Goal: Communication & Community: Answer question/provide support

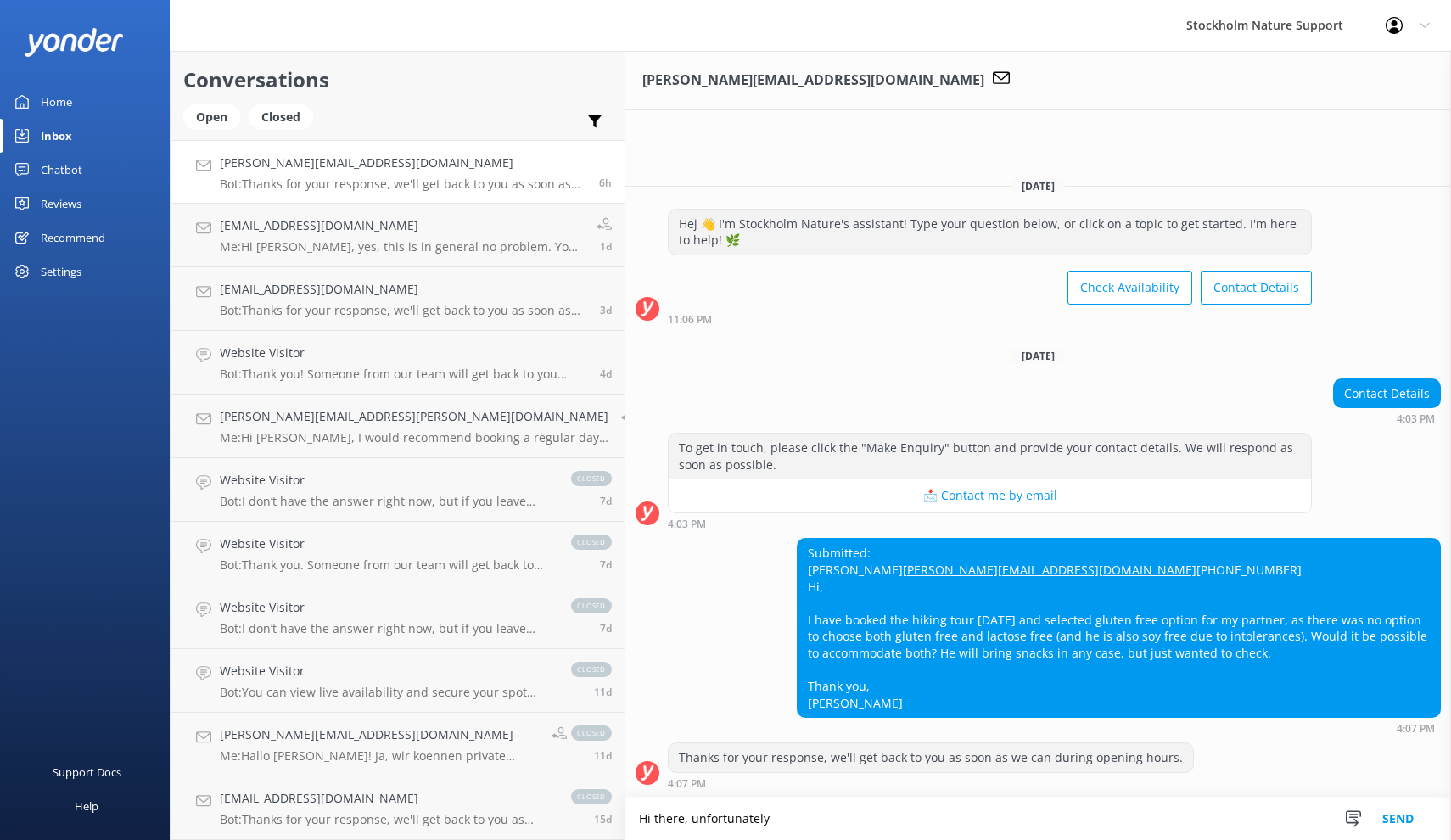
click at [664, 823] on textarea "Hi there, unfortunately" at bounding box center [1038, 819] width 826 height 43
click at [849, 815] on textarea "Hi there, unfortunately we do not have any substituted" at bounding box center [1038, 819] width 826 height 43
click at [841, 817] on textarea "Hi there, unfortunately we do not have any substitute for [PERSON_NAME]" at bounding box center [1038, 819] width 826 height 43
click at [922, 819] on textarea "Hi there, unfortunately we do not have any substitute for the soya" at bounding box center [1038, 819] width 826 height 43
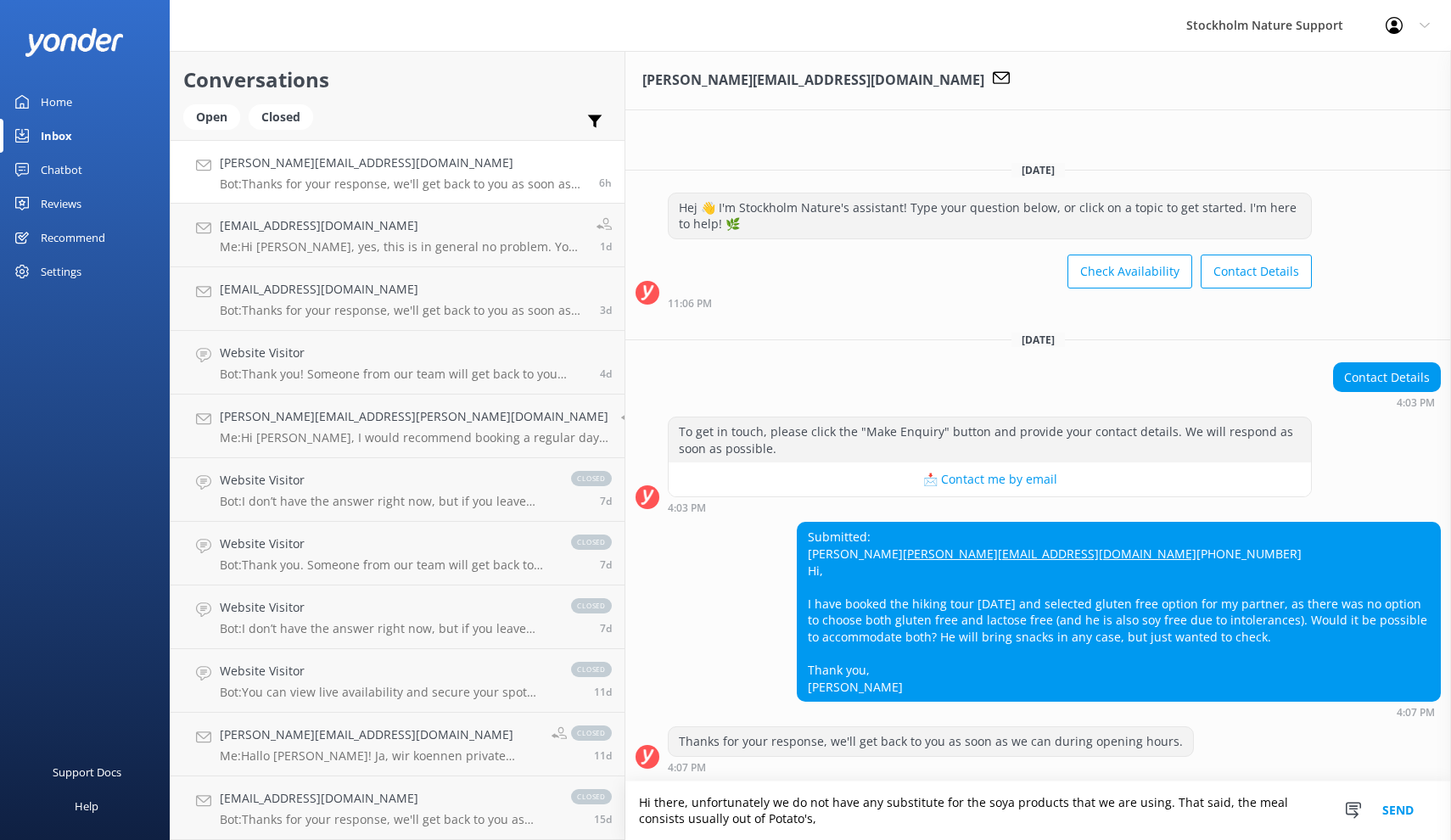
click at [625, 819] on textarea "Hi there, unfortunately we do not have any substitute for the soya products tha…" at bounding box center [1038, 810] width 826 height 58
drag, startPoint x: 1229, startPoint y: 820, endPoint x: 494, endPoint y: 781, distance: 736.0
click at [494, 781] on div "Conversations Open Closed Important Assigned to me Unassigned [PERSON_NAME][EMA…" at bounding box center [809, 445] width 1281 height 789
click at [1135, 824] on textarea "Hi there, unfortunately we do not have any substitute for the soya products tha…" at bounding box center [1038, 802] width 826 height 75
drag, startPoint x: 1235, startPoint y: 817, endPoint x: 1036, endPoint y: 817, distance: 199.0
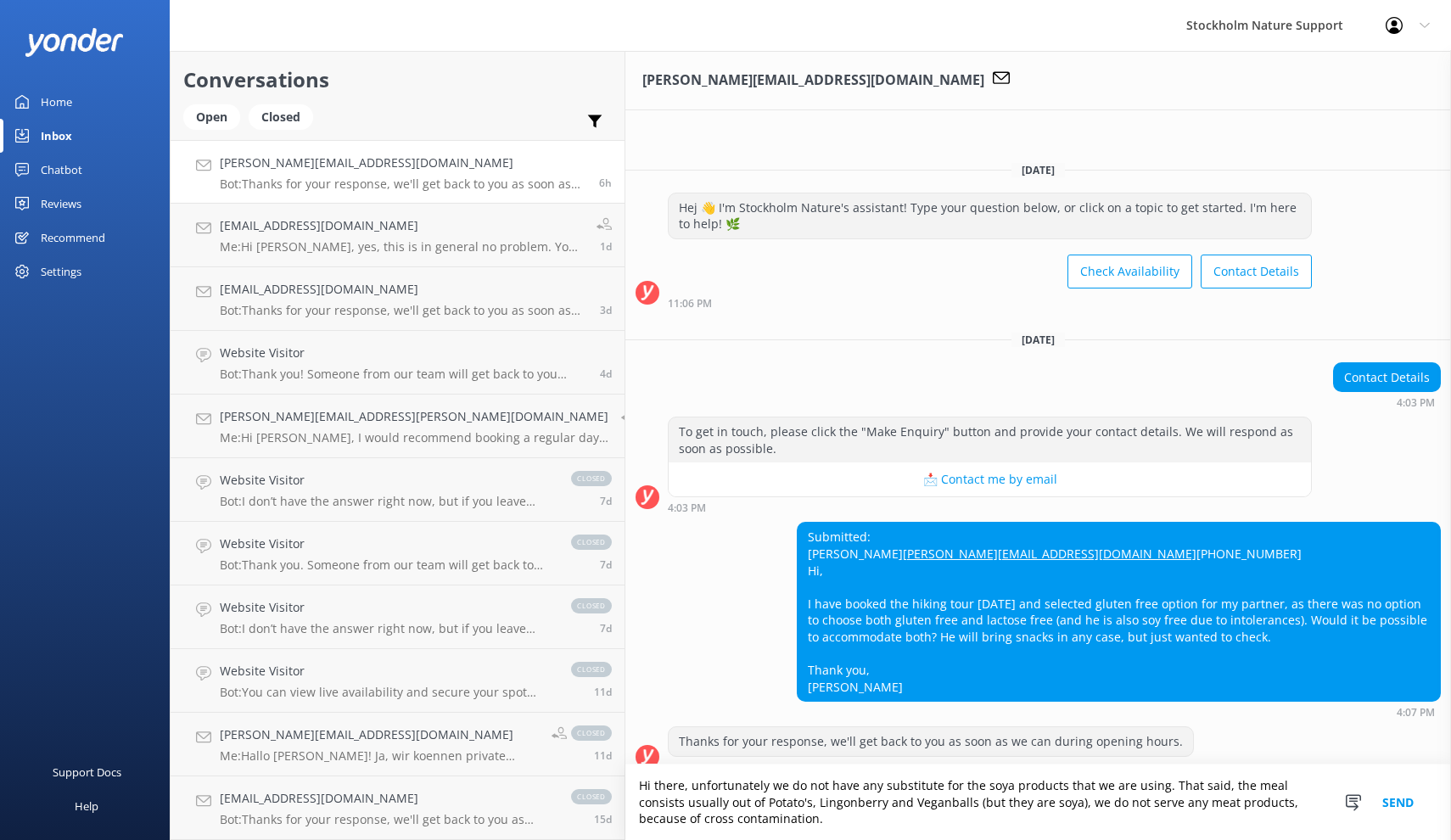
click at [1036, 817] on textarea "Hi there, unfortunately we do not have any substitute for the soya products tha…" at bounding box center [1038, 802] width 826 height 75
drag, startPoint x: 839, startPoint y: 820, endPoint x: 1232, endPoint y: 826, distance: 393.0
click at [1232, 826] on textarea "Hi there, unfortunately we do not have any substitute for the soya products tha…" at bounding box center [1038, 802] width 826 height 75
drag, startPoint x: 1286, startPoint y: 814, endPoint x: 833, endPoint y: 818, distance: 453.0
click at [833, 818] on textarea "Hi there, unfortunately we do not have any substitute for the soya products tha…" at bounding box center [1038, 802] width 826 height 75
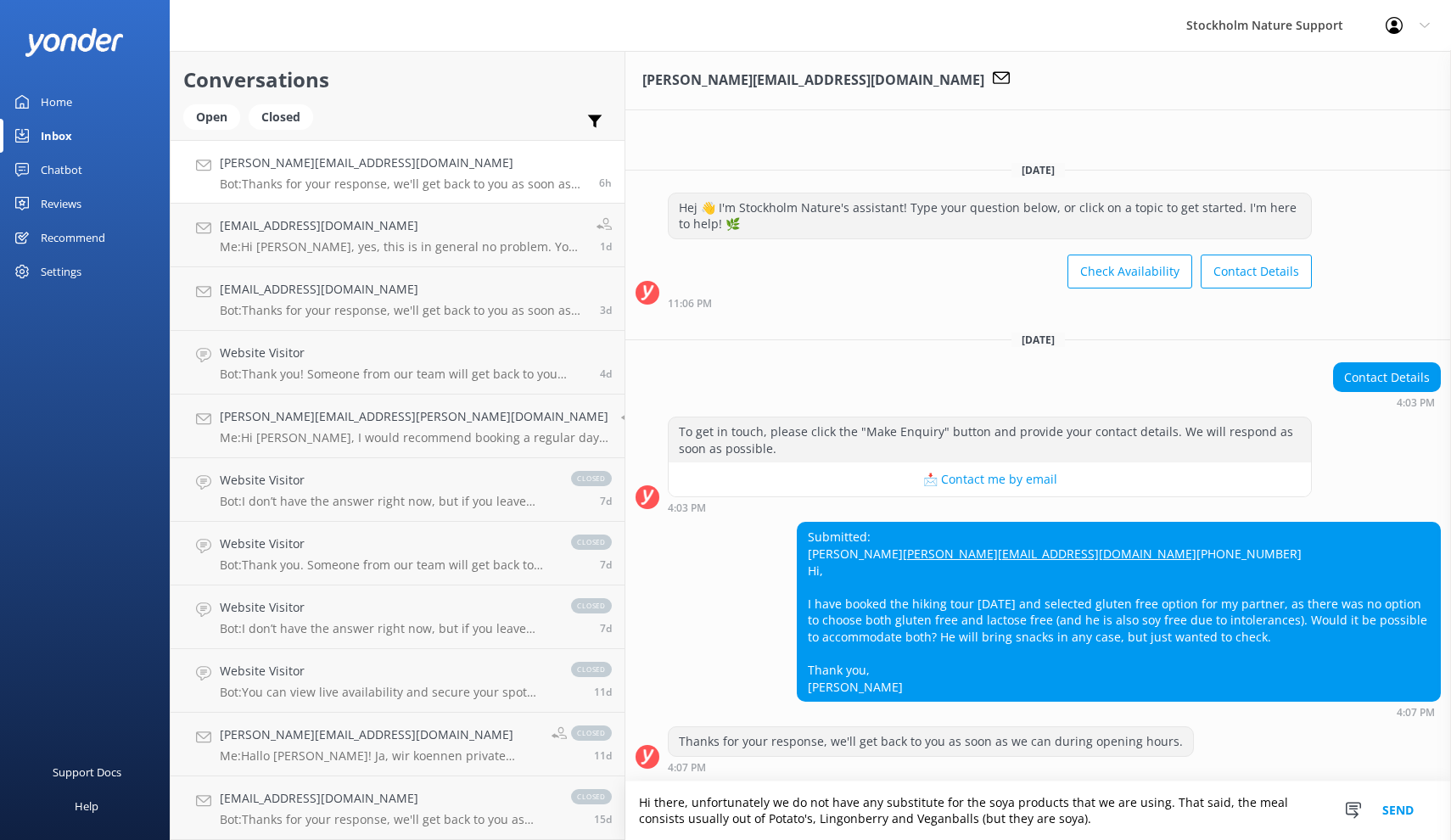
click at [625, 807] on textarea "Hi there, unfortunately we do not have any substitute for the soya products tha…" at bounding box center [1038, 810] width 826 height 58
click at [626, 798] on textarea "Hi there, this is unfortunately unfortunately we do not have any substitute for…" at bounding box center [1038, 810] width 826 height 58
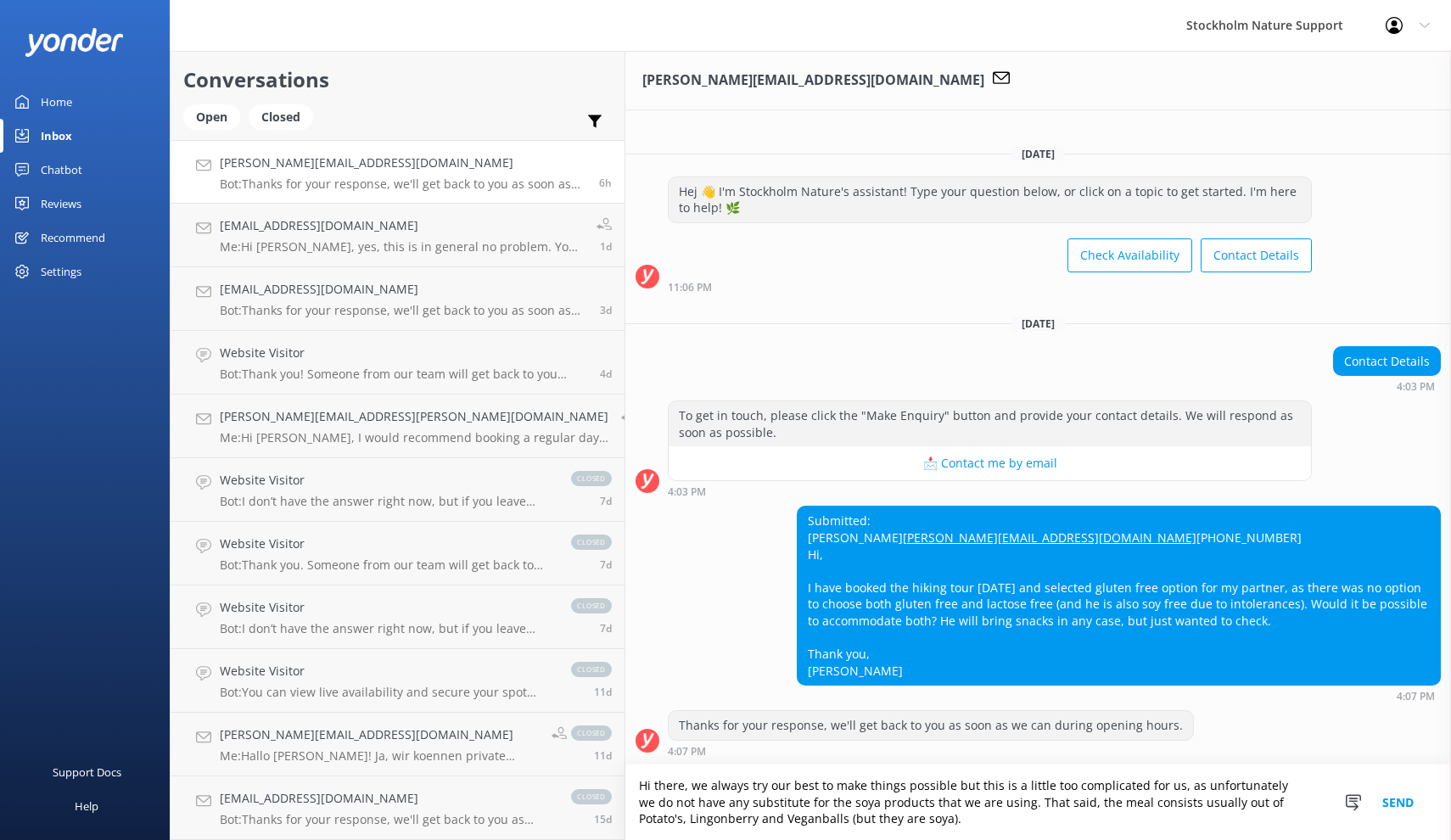
scroll to position [2, 0]
click at [1113, 788] on textarea "Hi there, we always try our best to make things possible but this is a little t…" at bounding box center [1038, 802] width 826 height 75
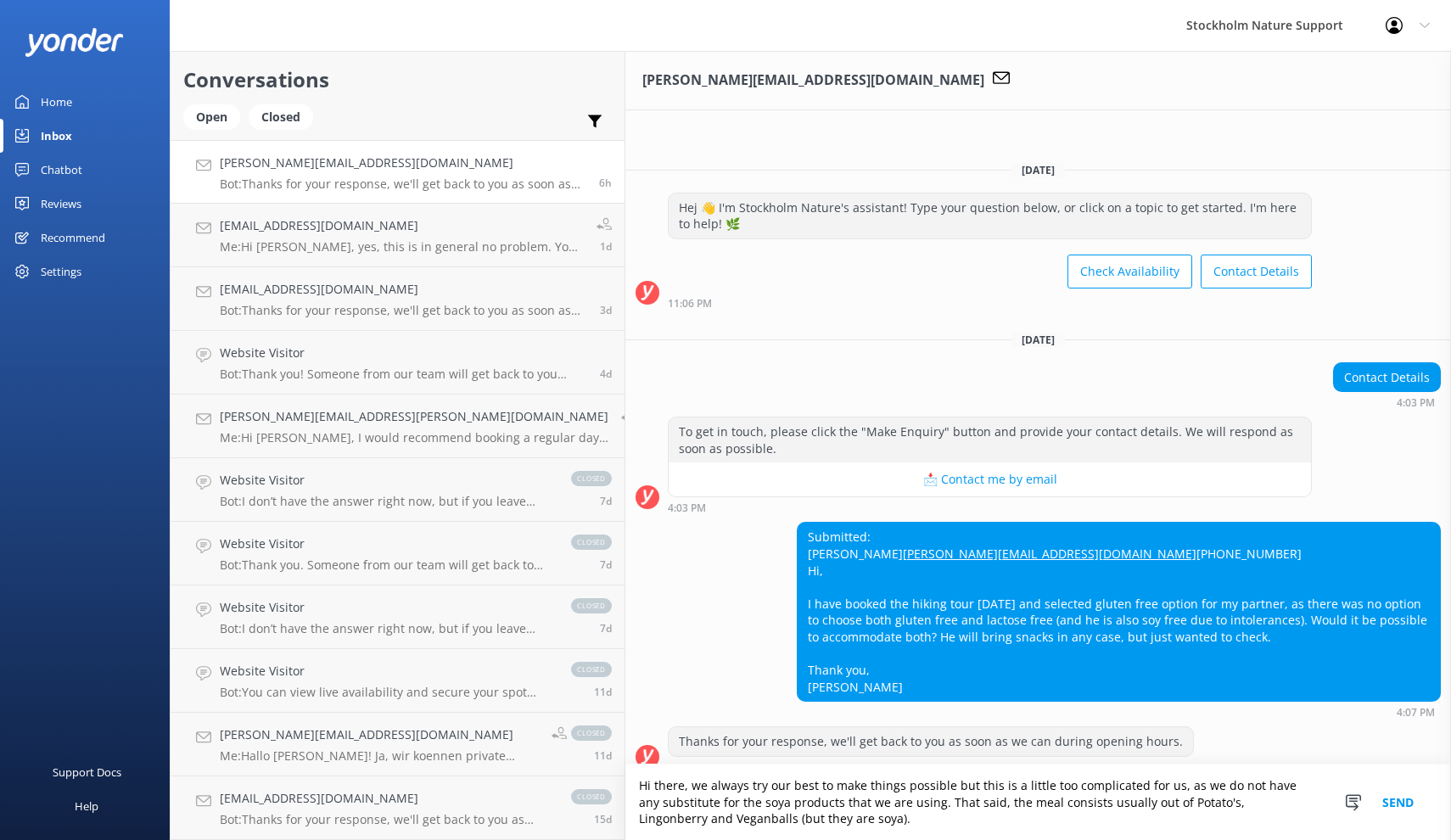
scroll to position [0, 0]
click at [1189, 808] on textarea "Hi there, we always try our best to make things possible but this is a little t…" at bounding box center [1038, 802] width 826 height 75
click at [1109, 821] on textarea "Hi there, we always try our best to make things possible but this is a little t…" at bounding box center [1038, 802] width 826 height 75
click at [1138, 823] on textarea "Hi there, we always try our best to make things possible but this is a little t…" at bounding box center [1038, 802] width 826 height 75
click at [1207, 821] on textarea "Hi there, we always try our best to make things possible but this is a little t…" at bounding box center [1038, 802] width 826 height 75
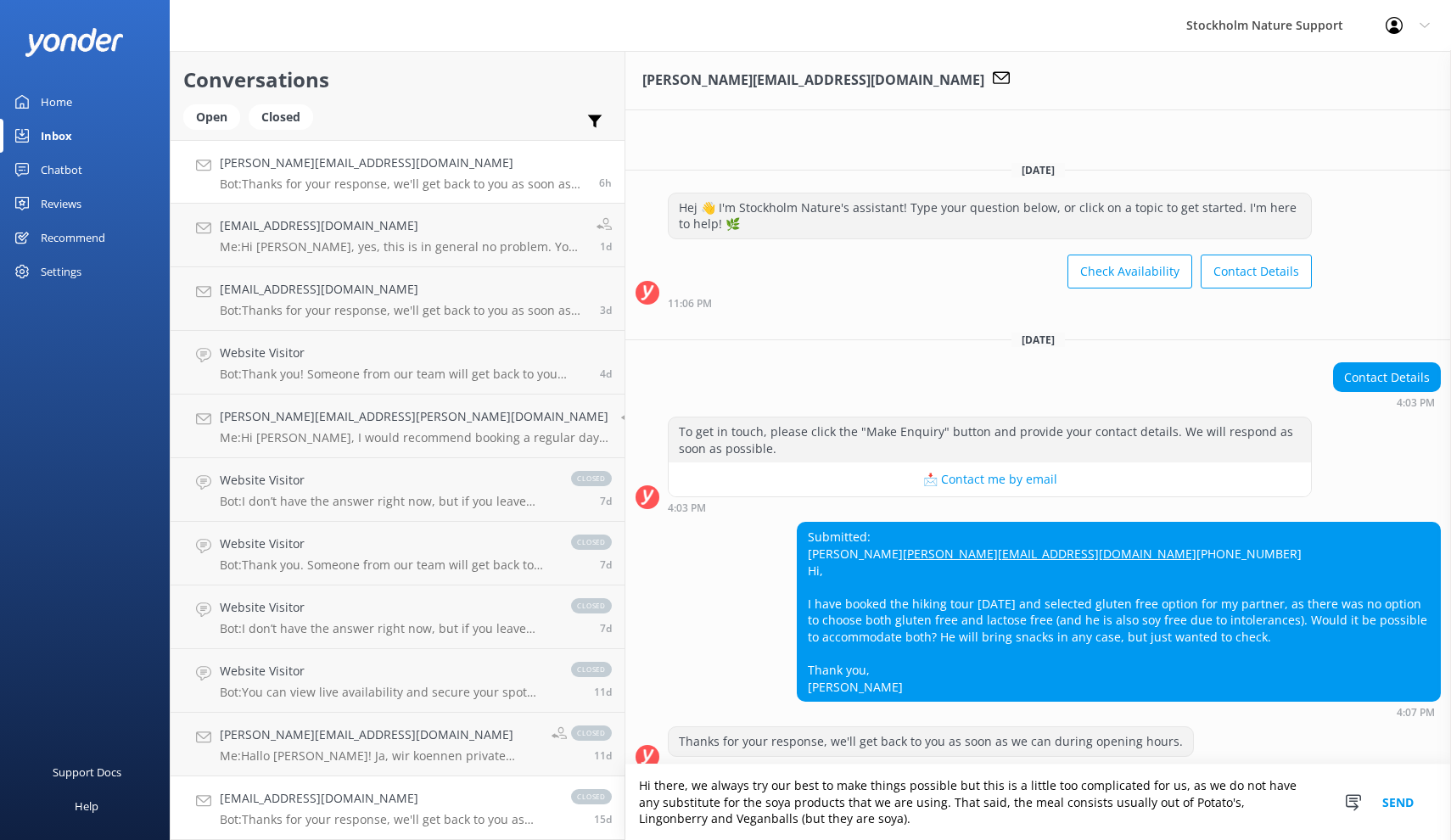
drag, startPoint x: 1266, startPoint y: 820, endPoint x: 499, endPoint y: 796, distance: 767.4
click at [499, 796] on div "Conversations Open Closed Important Assigned to me Unassigned [PERSON_NAME][EMA…" at bounding box center [809, 445] width 1281 height 789
paste textarea "We always try our best to make things possible, but in this case it’s a bit too…"
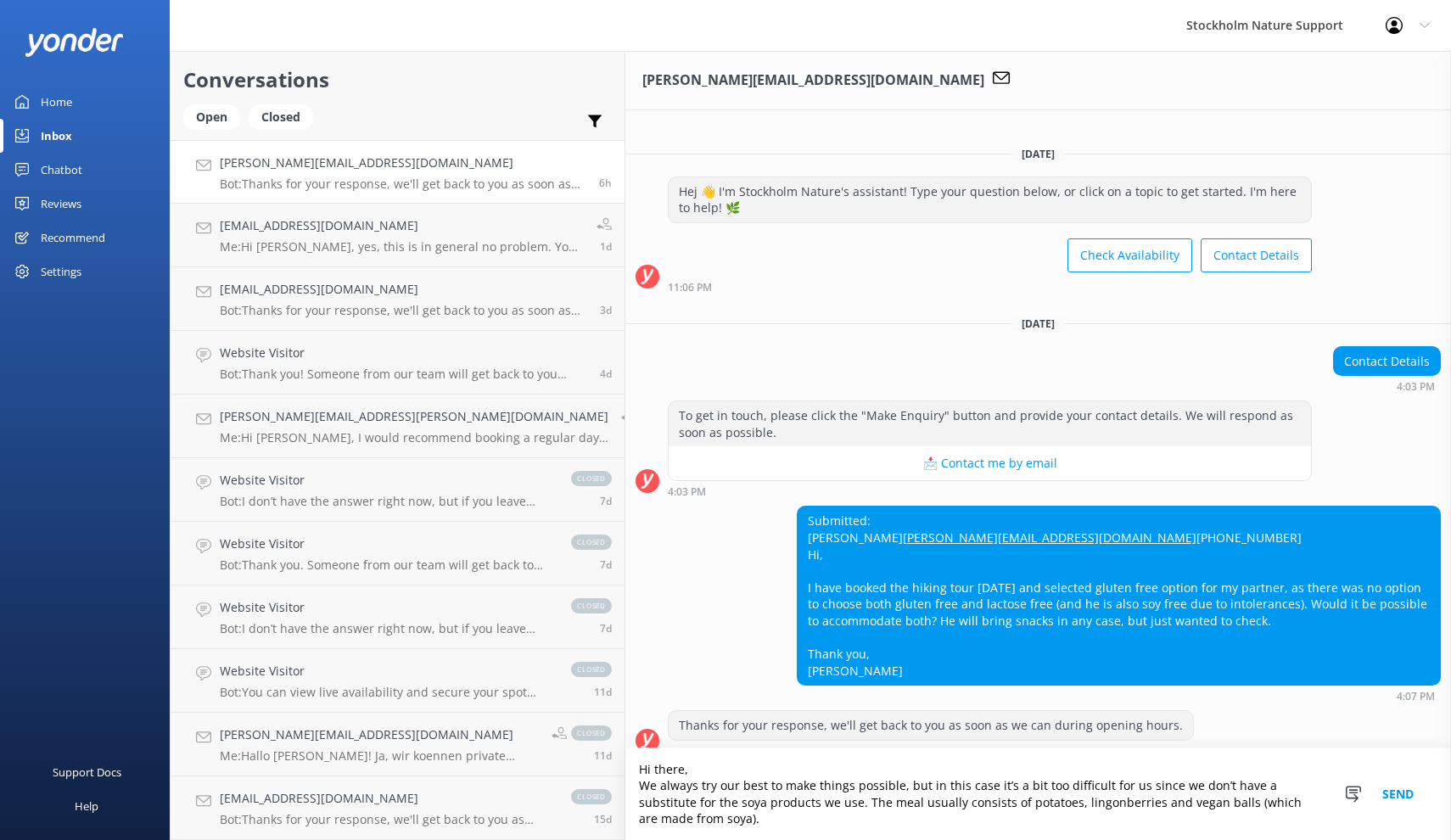
scroll to position [2, 0]
click at [697, 786] on textarea "Hi there, We always try our best to make things possible, but in this case it’s…" at bounding box center [1038, 794] width 826 height 92
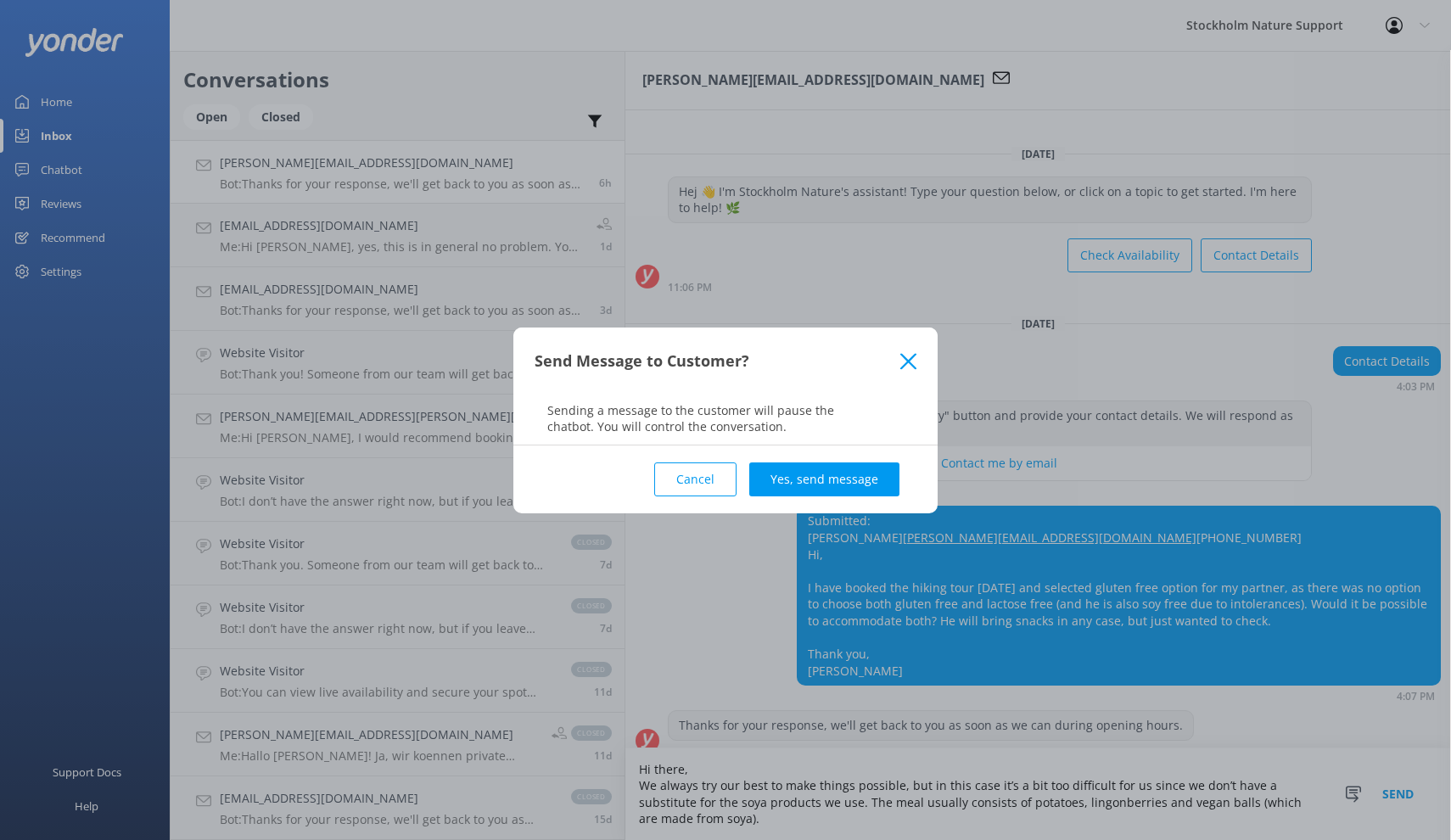
click at [715, 475] on button "Cancel" at bounding box center [695, 479] width 82 height 34
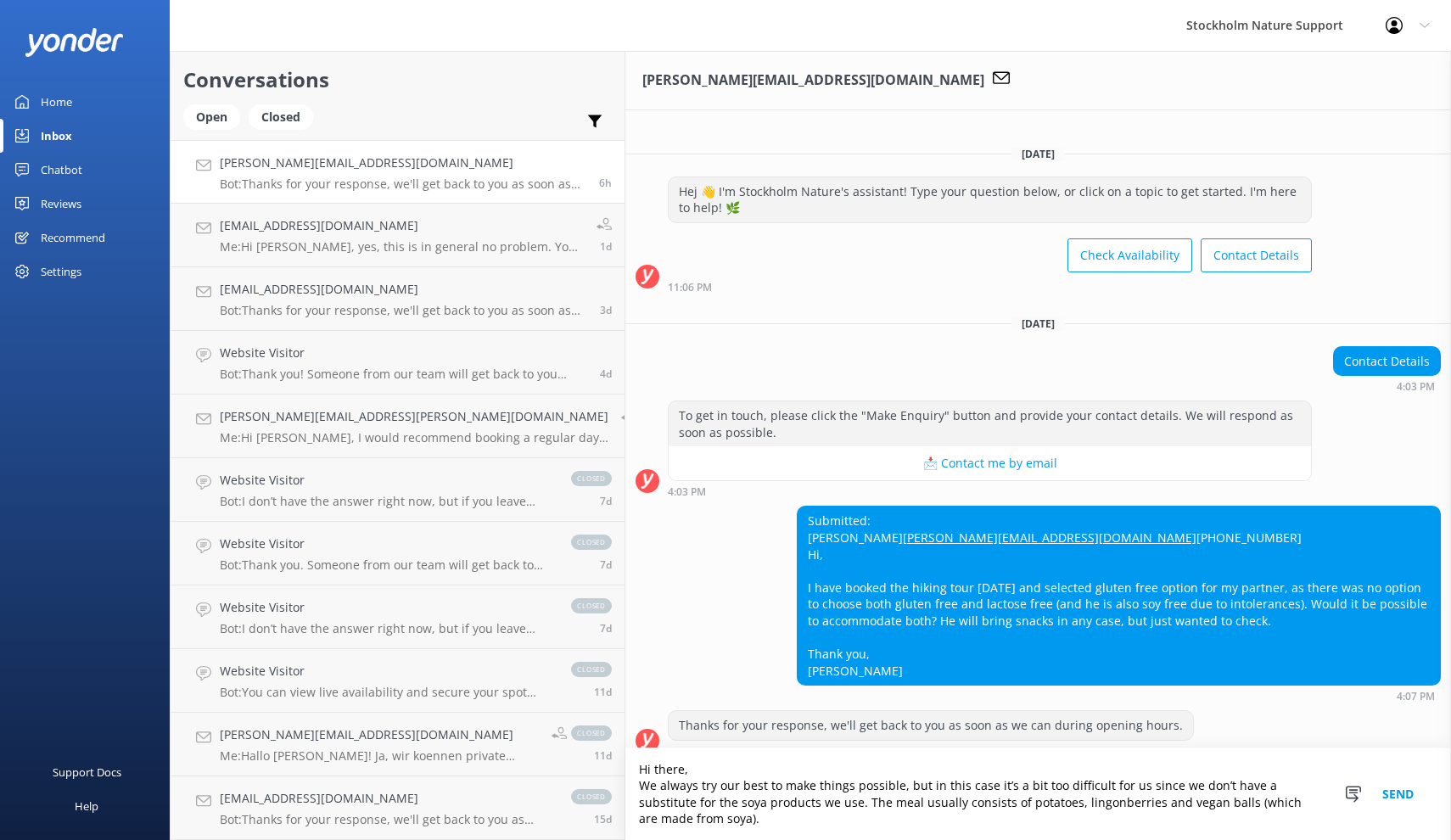
drag, startPoint x: 1173, startPoint y: 821, endPoint x: 515, endPoint y: 727, distance: 664.7
click at [625, 727] on div "[PERSON_NAME][EMAIL_ADDRESS][DOMAIN_NAME] [DATE] Hej 👋 I'm Stockholm Nature's a…" at bounding box center [1038, 445] width 826 height 789
click at [1189, 822] on textarea "Hi there, We always try our best to make things possible, but in this case it’s…" at bounding box center [1038, 794] width 826 height 92
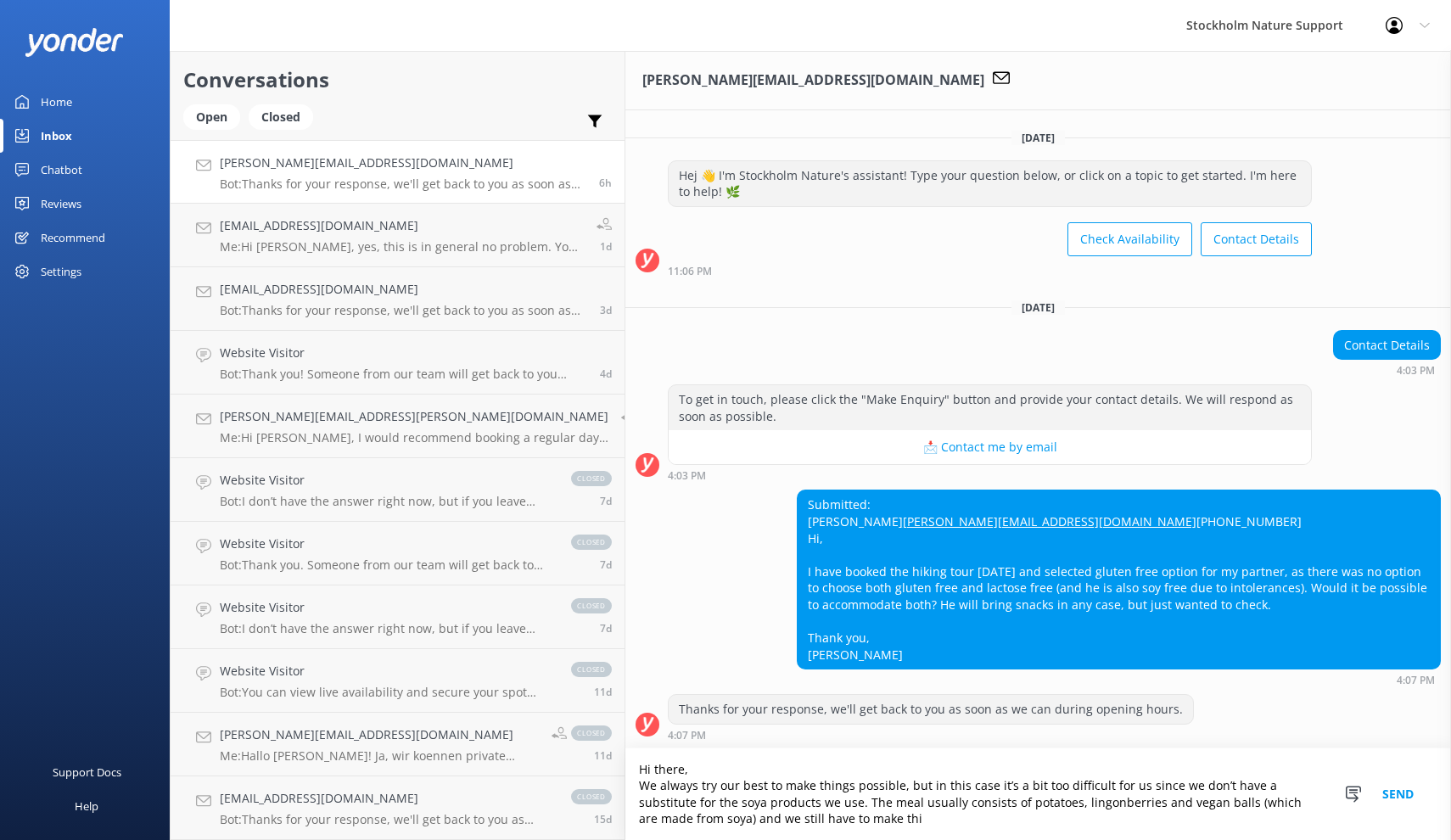
scroll to position [17, 0]
click at [1271, 802] on textarea "Hi there, We always try our best to make things possible, but in this case it’s…" at bounding box center [1038, 794] width 826 height 92
click at [771, 829] on textarea "Hi there, We always try our best to make things possible, but in this case it’s…" at bounding box center [1038, 794] width 826 height 92
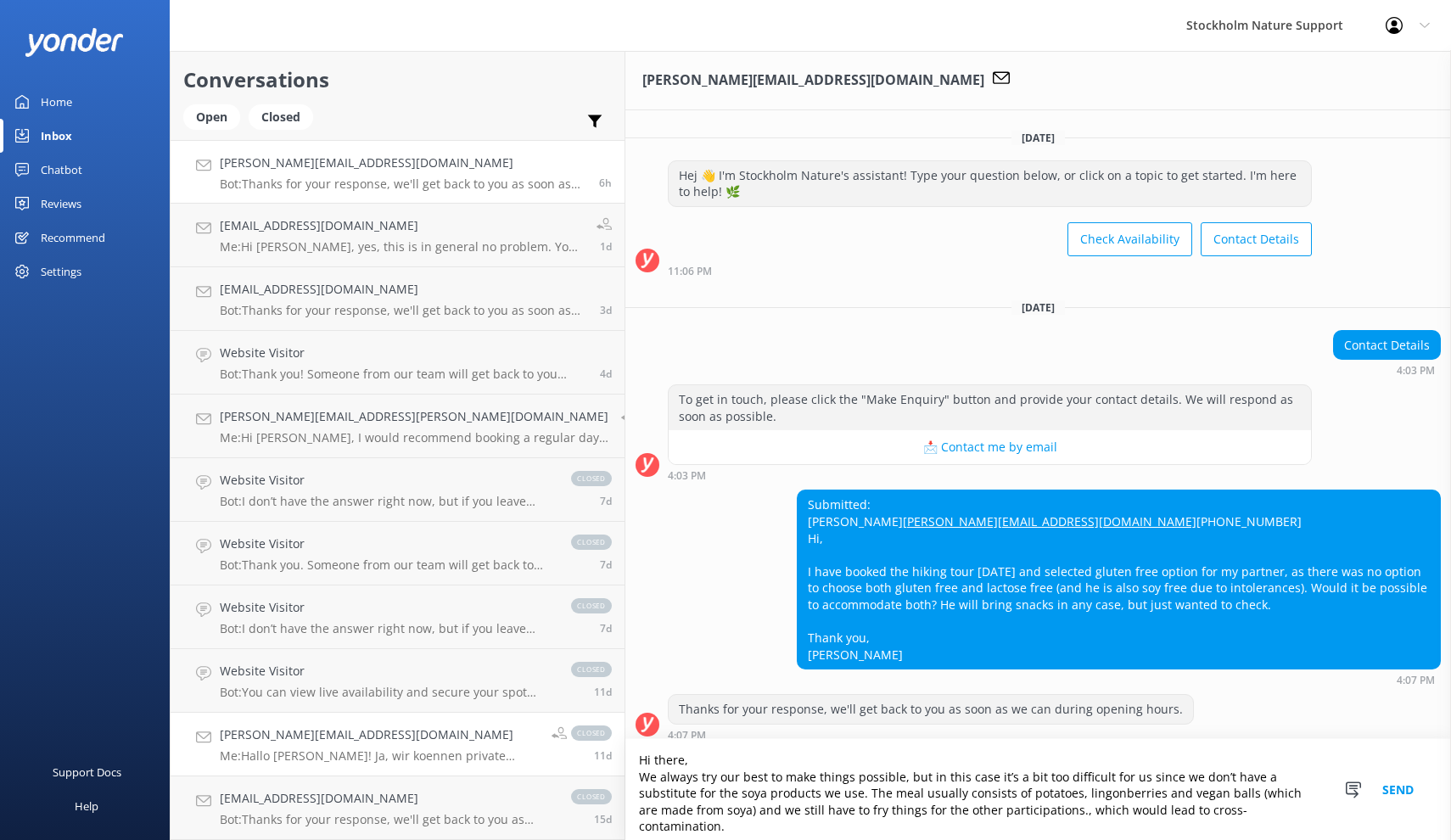
drag, startPoint x: 972, startPoint y: 820, endPoint x: 412, endPoint y: 735, distance: 566.4
click at [412, 735] on div "Conversations Open Closed Important Assigned to me Unassigned [PERSON_NAME][EMA…" at bounding box center [809, 445] width 1281 height 789
paste textarea "unfortunately a bit too difficult since we don’t have a substitute for the soya…"
click at [991, 820] on textarea "Hi there, We always try our best to make things possible, but in this case it’s…" at bounding box center [1038, 789] width 826 height 101
type textarea "Hi there, We always try our best to make things possible, but in this case it’s…"
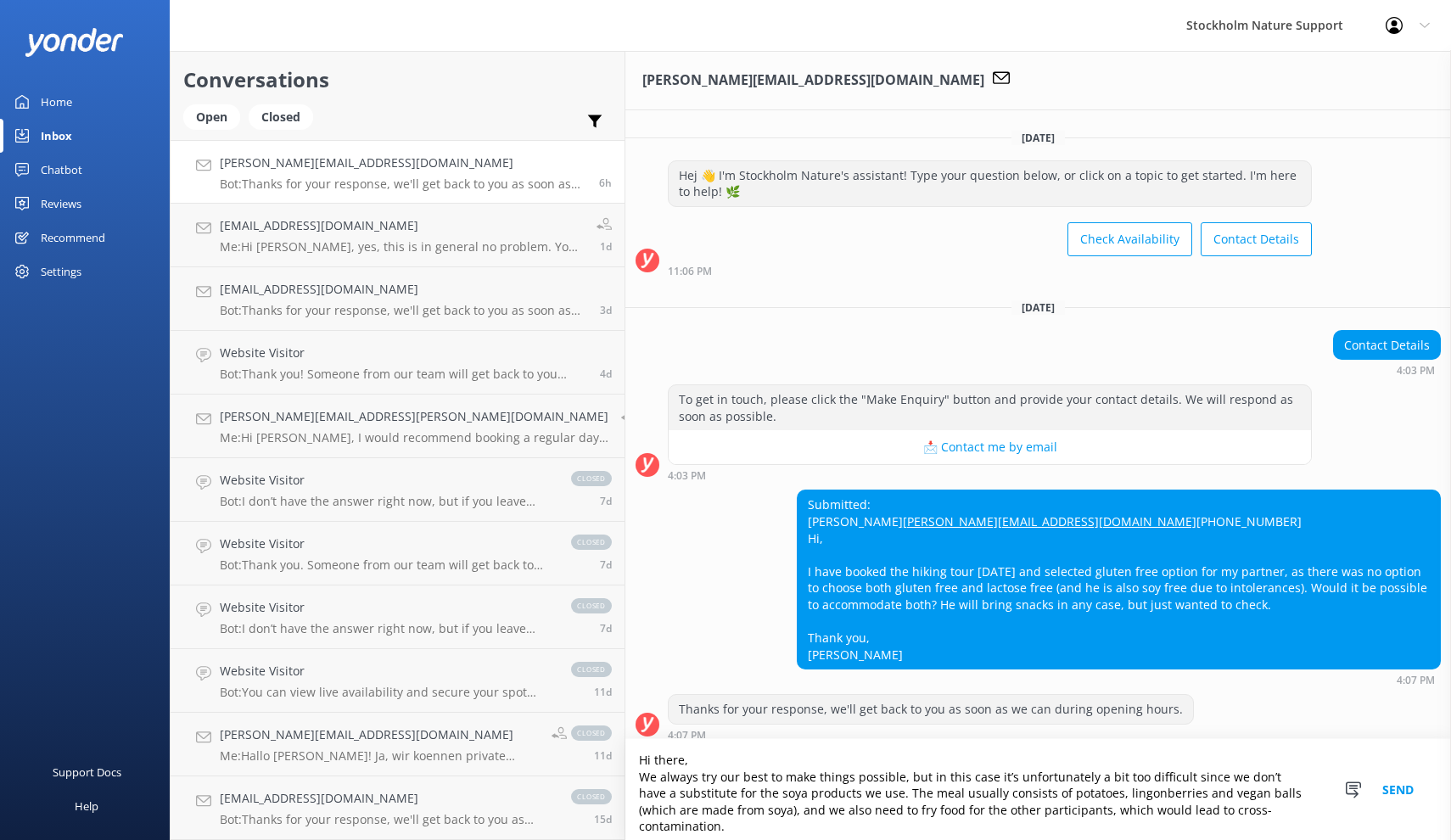
click at [1399, 799] on button "Send" at bounding box center [1398, 789] width 64 height 101
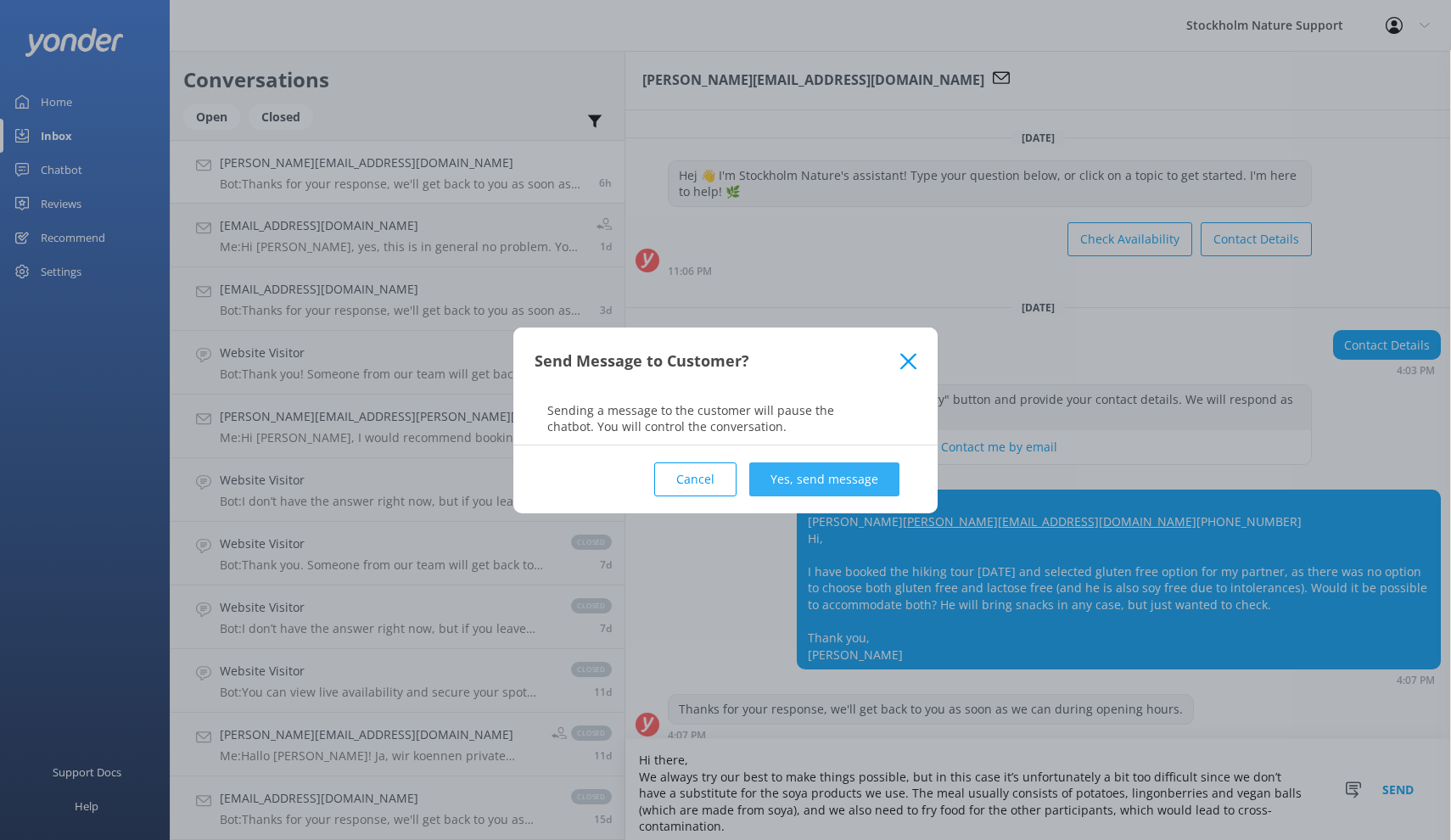
click at [854, 473] on button "Yes, send message" at bounding box center [824, 479] width 150 height 34
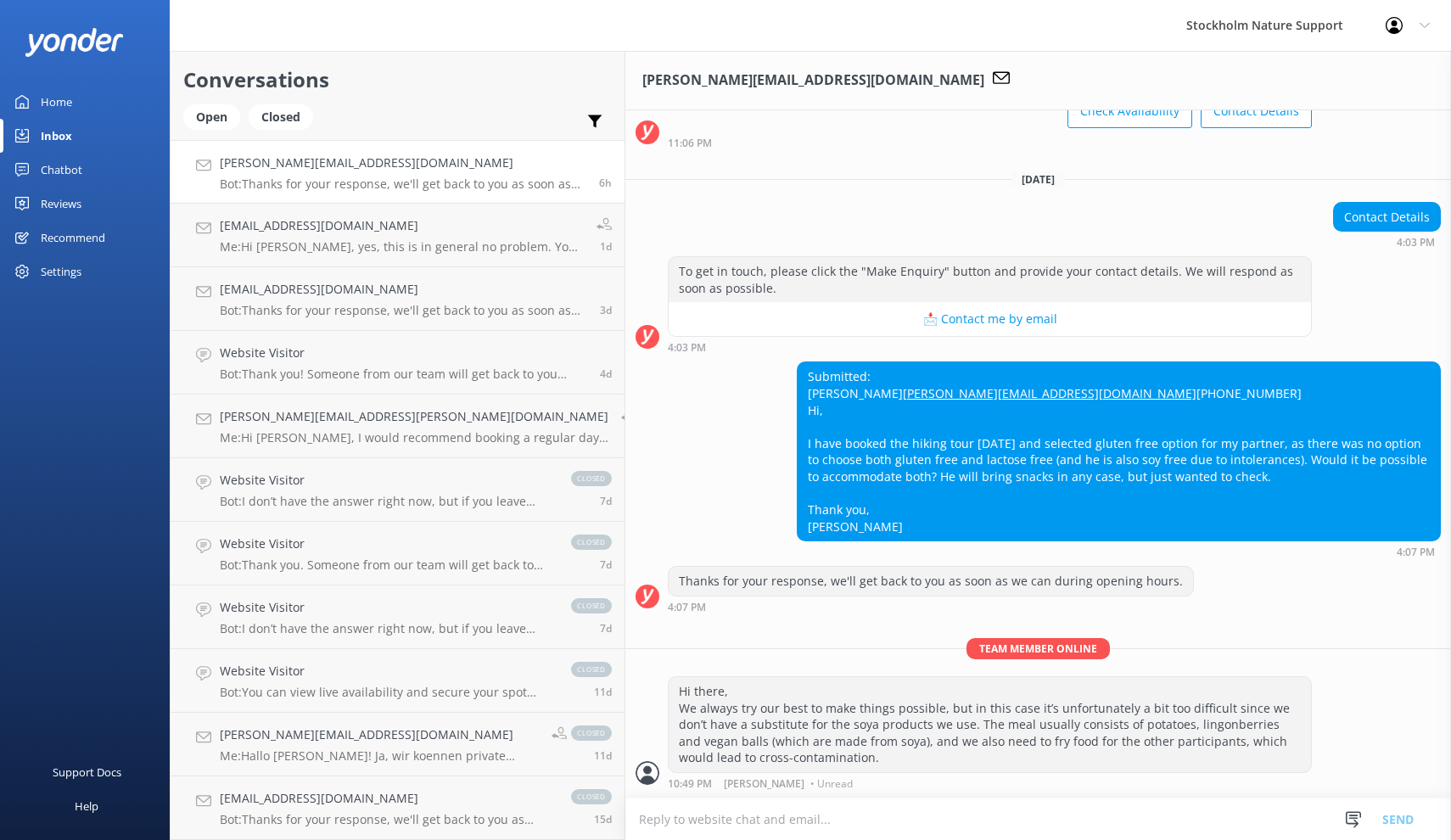
scroll to position [127, 0]
click at [625, 814] on textarea at bounding box center [1038, 819] width 826 height 42
click at [625, 823] on textarea "Ahhh sorry, just see that you have booked another hike [DATE] than the one that…" at bounding box center [1038, 819] width 826 height 43
click at [772, 826] on textarea "Ahhh sorry, just saw that you have booked another hike [DATE] than the one that…" at bounding box center [1038, 819] width 826 height 43
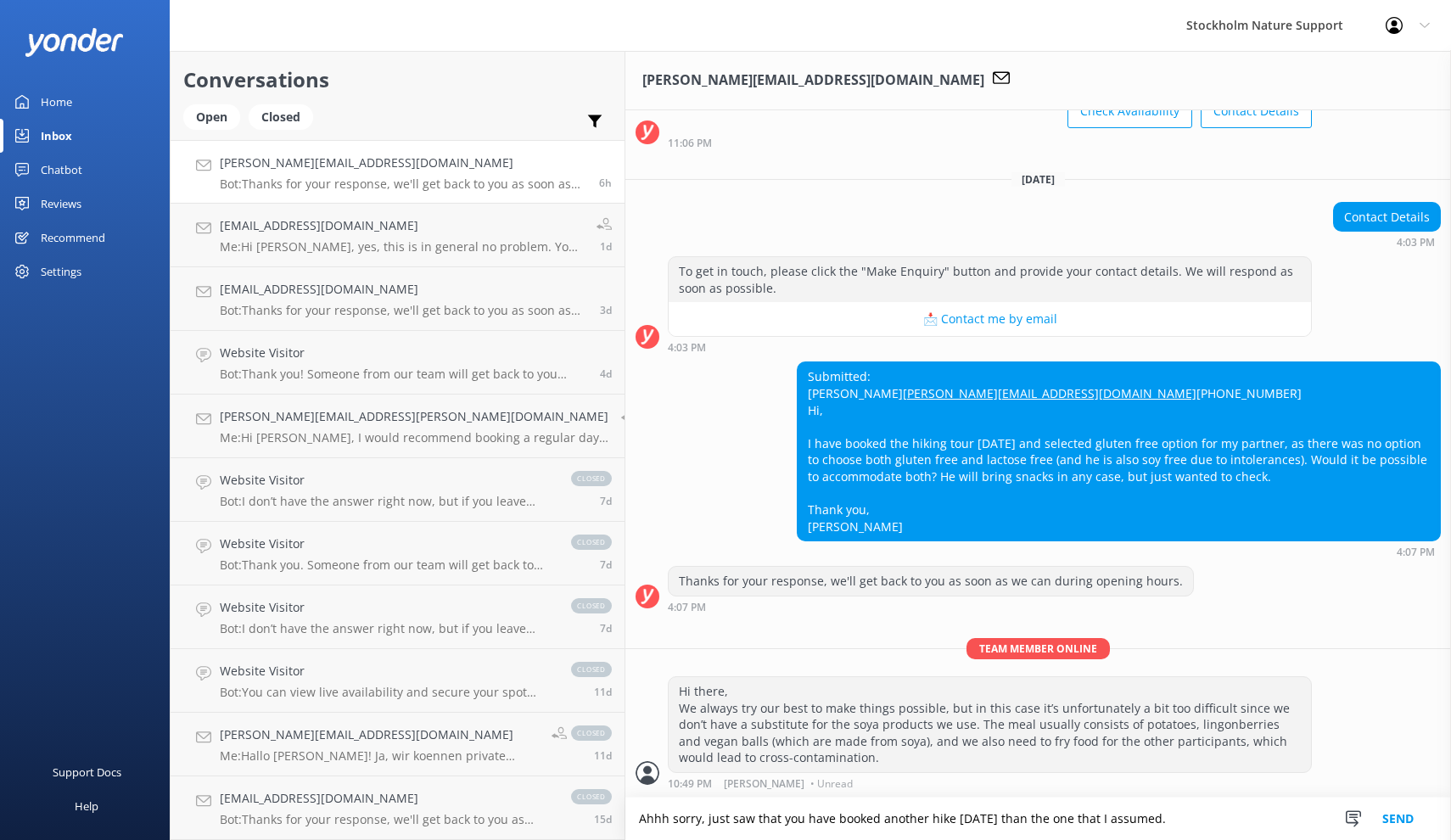
click at [1082, 821] on textarea "Ahhh sorry, just saw that you have booked another hike [DATE] than the one that…" at bounding box center [1038, 819] width 826 height 43
click at [1085, 820] on textarea "Ahhh sorry, just saw that you have booked another hike [DATE] than the one that…" at bounding box center [1038, 819] width 826 height 43
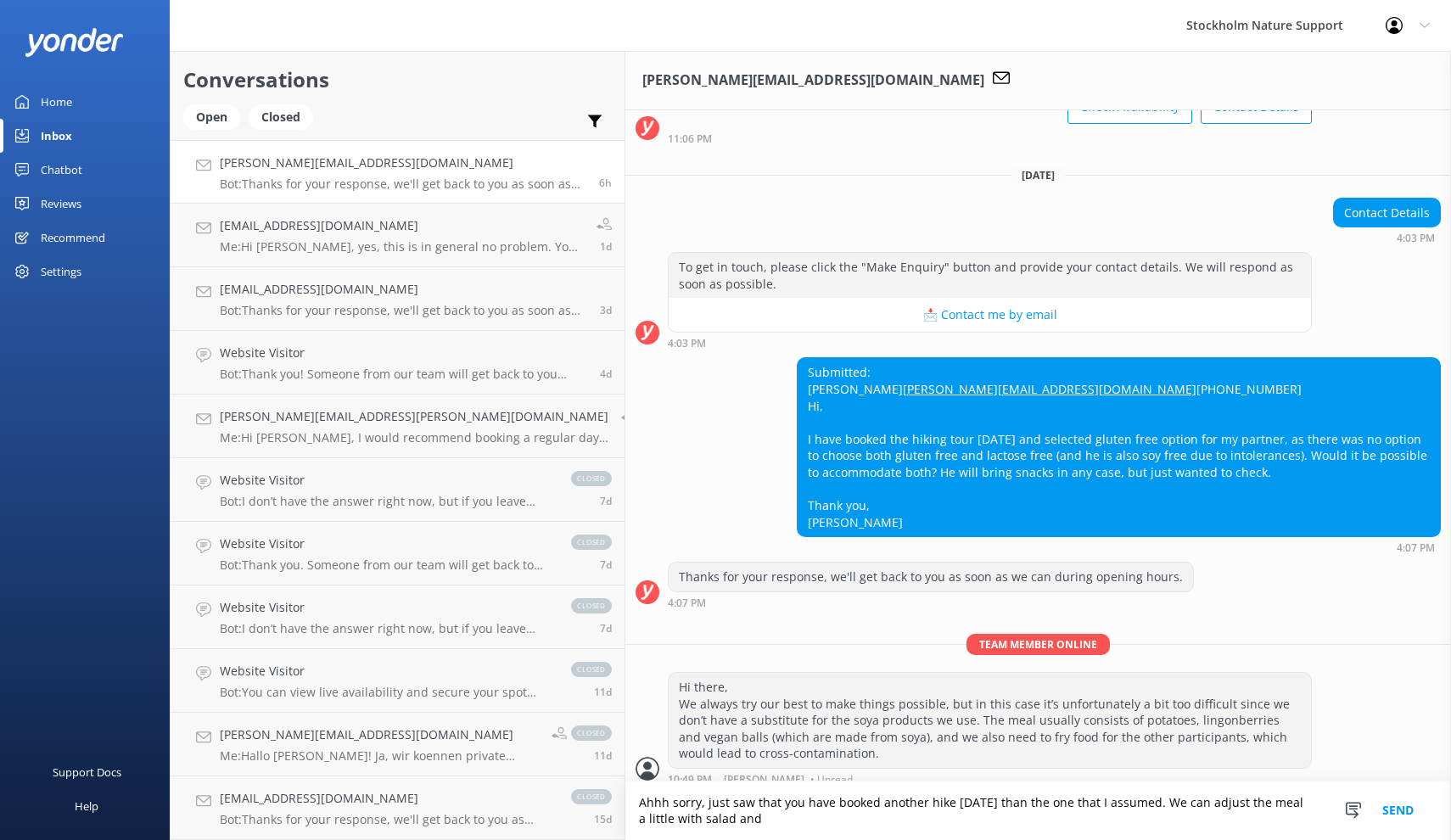
scroll to position [143, 0]
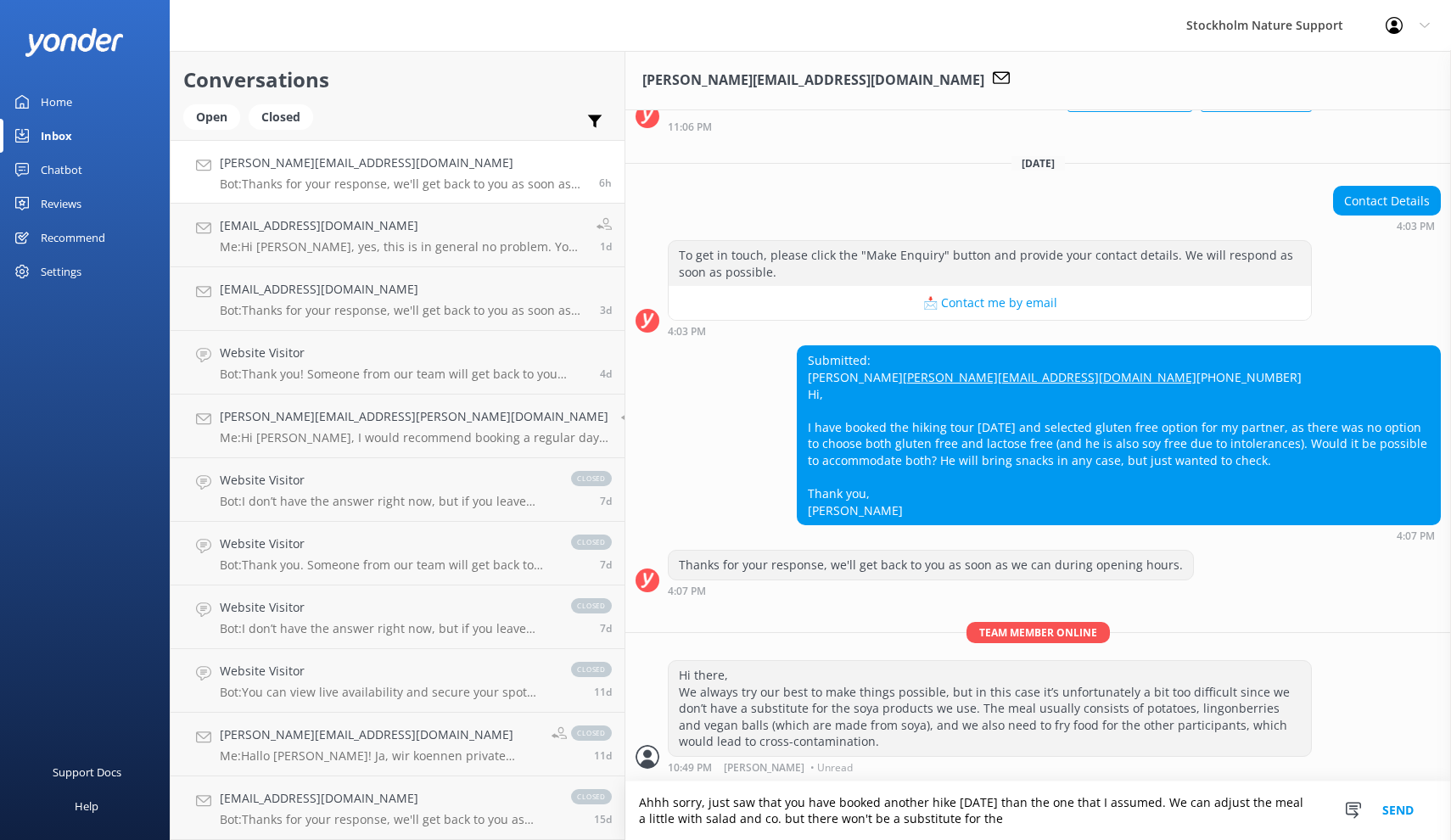
click at [669, 742] on div "Hi there, We always try our best to make things possible, but in this case it’s…" at bounding box center [989, 708] width 642 height 95
copy div "soya"
click at [819, 826] on textarea "Ahhh sorry, just saw that you have booked another hike [DATE] than the one that…" at bounding box center [1038, 810] width 826 height 58
paste textarea "soya"
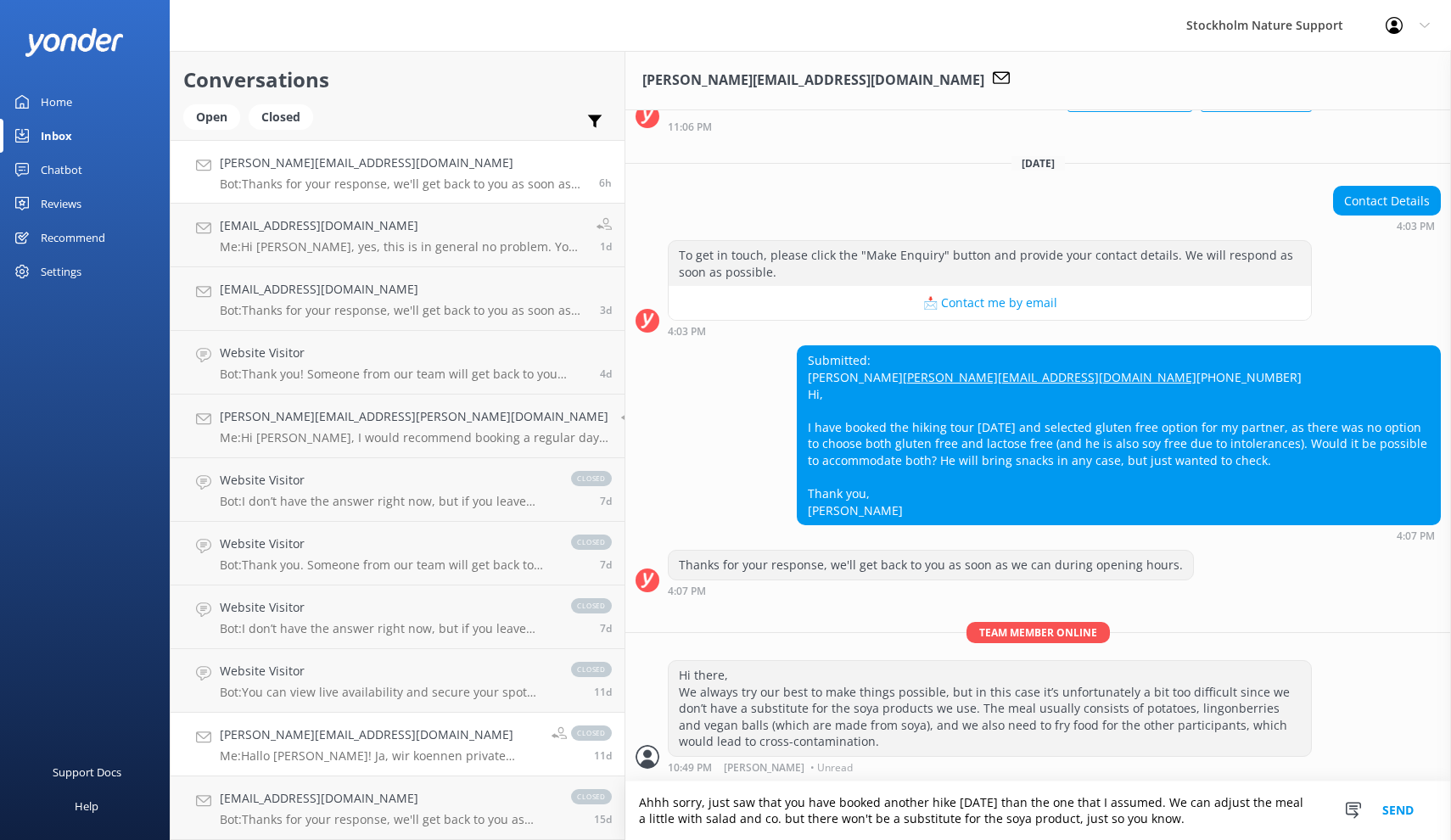
drag, startPoint x: 987, startPoint y: 820, endPoint x: 383, endPoint y: 743, distance: 608.9
click at [383, 743] on div "Conversations Open Closed Important Assigned to me Unassigned [PERSON_NAME][EMA…" at bounding box center [809, 445] width 1281 height 789
click at [786, 803] on textarea "Ahhh sorry, just saw that you have booked another hike [DATE] than the one that…" at bounding box center [1038, 810] width 826 height 58
click at [625, 817] on textarea "Ahhh sorry, just saw that you have booked another hike [DATE] than the one that…" at bounding box center [1038, 810] width 826 height 58
drag, startPoint x: 577, startPoint y: 817, endPoint x: 668, endPoint y: 775, distance: 100.2
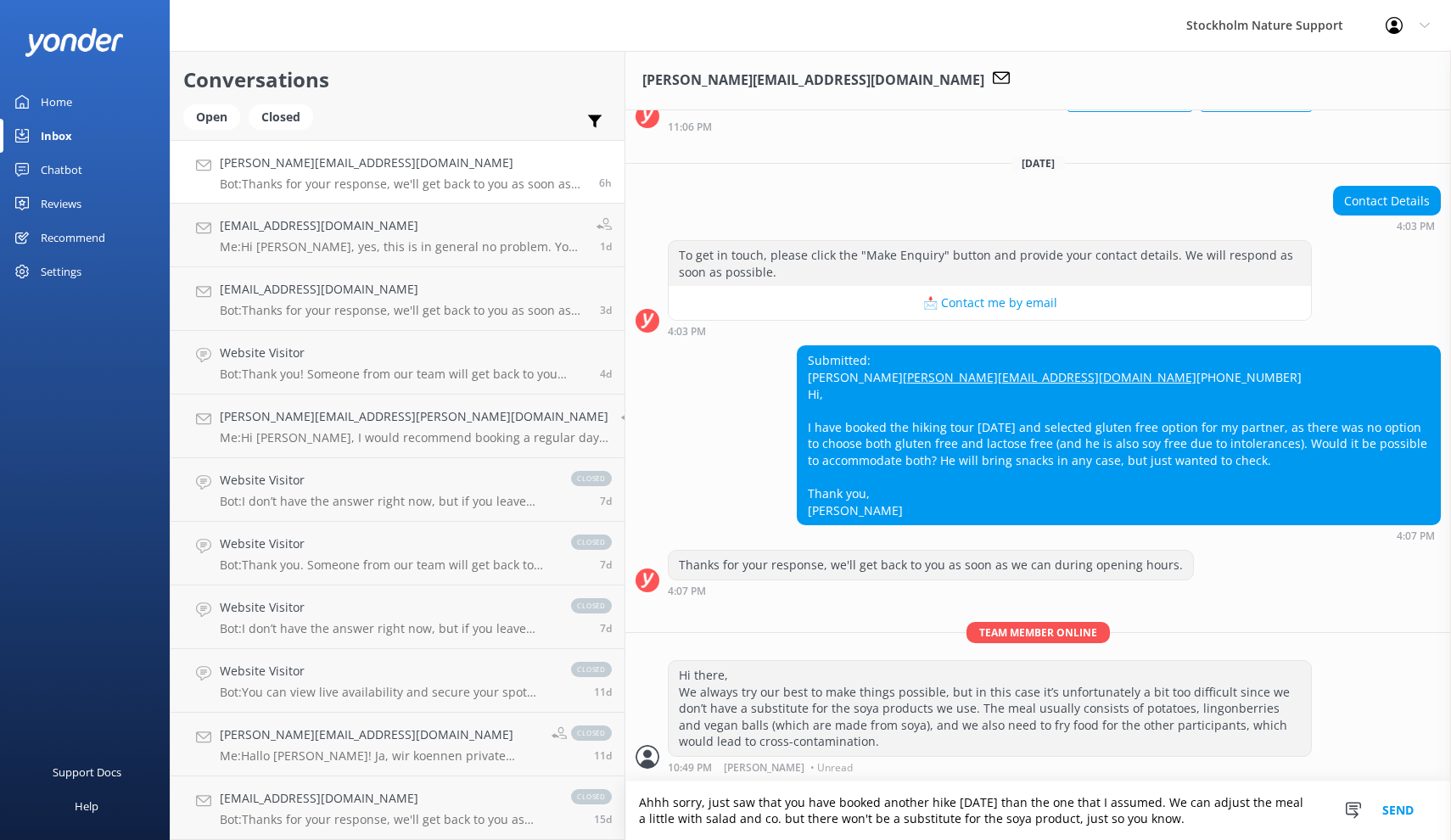
click at [625, 817] on textarea "Ahhh sorry, just saw that you have booked another hike [DATE] than the one that…" at bounding box center [1038, 810] width 826 height 58
click at [625, 820] on textarea "Ahhh sorry, just saw that you have booked another hike [DATE] than the one that…" at bounding box center [1038, 810] width 826 height 58
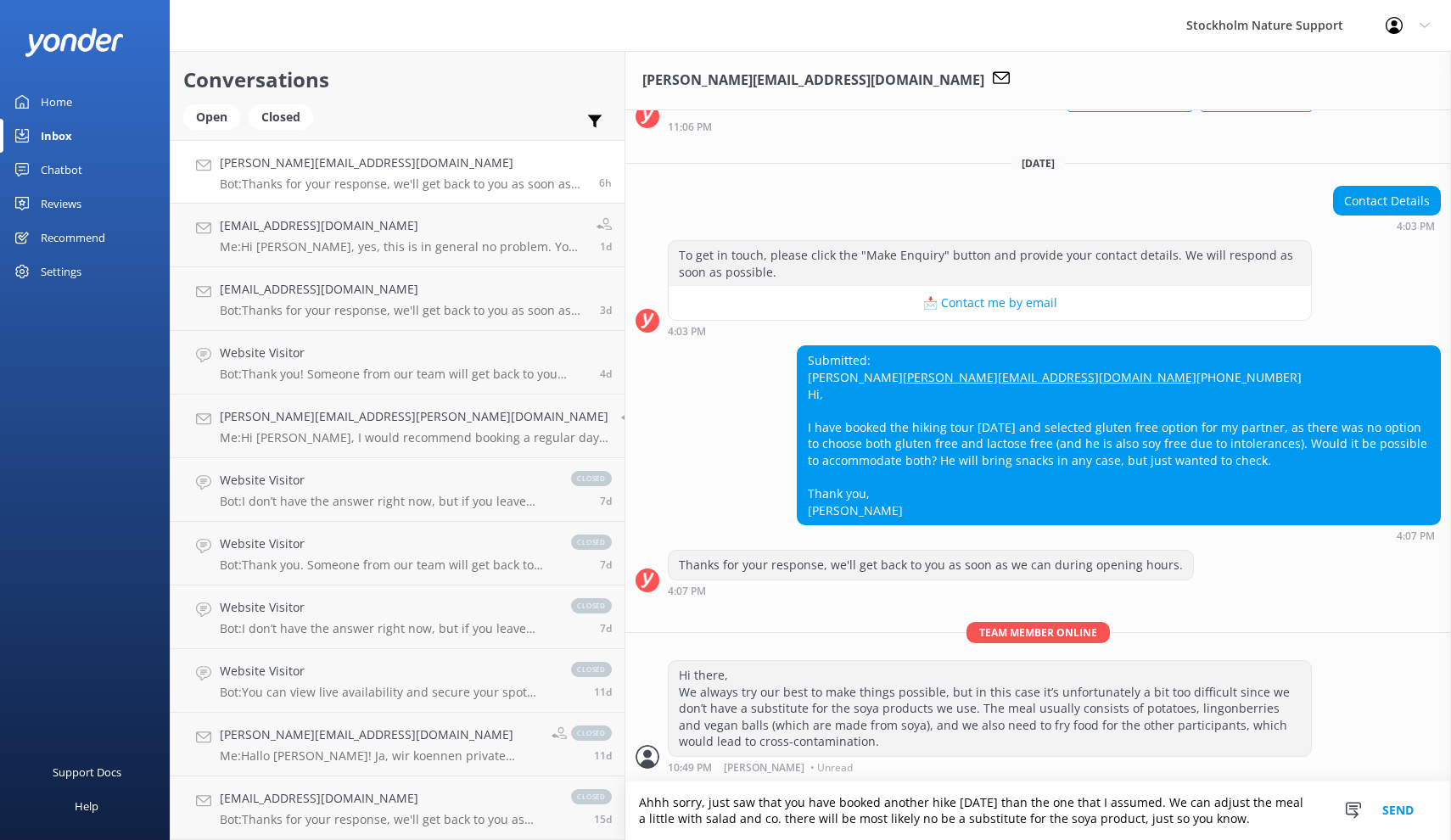
click at [738, 820] on textarea "Ahhh sorry, just saw that you have booked another hike [DATE] than the one that…" at bounding box center [1038, 810] width 826 height 58
click at [861, 825] on textarea "Ahhh sorry, just saw that you have booked another hike [DATE] than the one that…" at bounding box center [1038, 810] width 826 height 58
click at [894, 818] on textarea "Ahhh sorry, just saw that you have booked another hike [DATE] than the one that…" at bounding box center [1038, 810] width 826 height 58
click at [1003, 819] on textarea "Ahhh sorry, just saw that you have booked another hike [DATE] than the one that…" at bounding box center [1038, 810] width 826 height 58
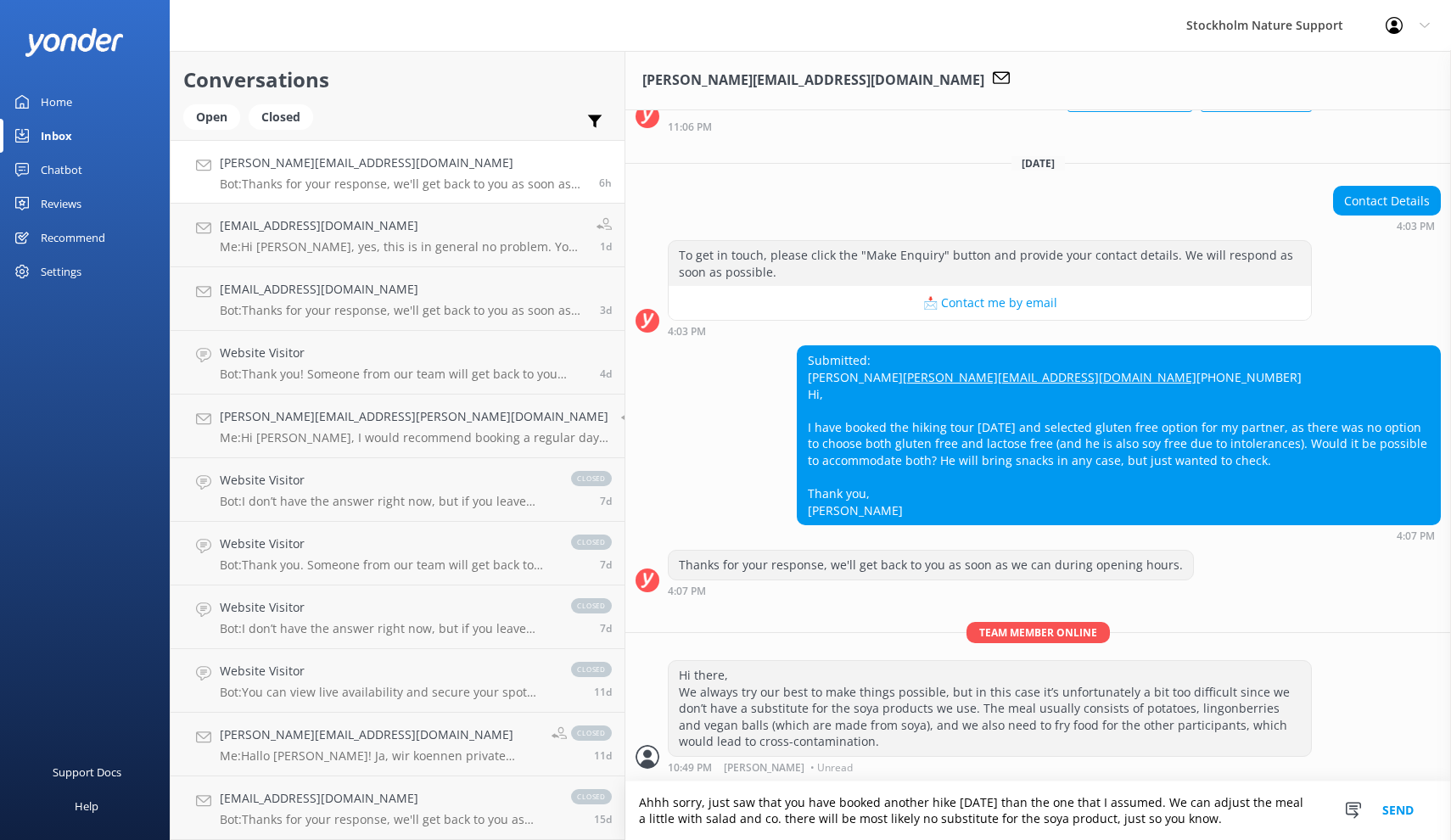
click at [1044, 822] on textarea "Ahhh sorry, just saw that you have booked another hike [DATE] than the one that…" at bounding box center [1038, 810] width 826 height 58
drag, startPoint x: 1029, startPoint y: 822, endPoint x: 584, endPoint y: 744, distance: 451.8
click at [625, 744] on div "[PERSON_NAME][EMAIL_ADDRESS][DOMAIN_NAME] [DATE] Hej 👋 I'm Stockholm Nature's a…" at bounding box center [1038, 445] width 826 height 789
paste textarea ", sorry! I just saw that you booked a different hike [DATE] than I first assume…"
click at [809, 802] on textarea "Ah, sorry! I just saw that you booked a different hike [DATE] than I first assu…" at bounding box center [1038, 810] width 826 height 58
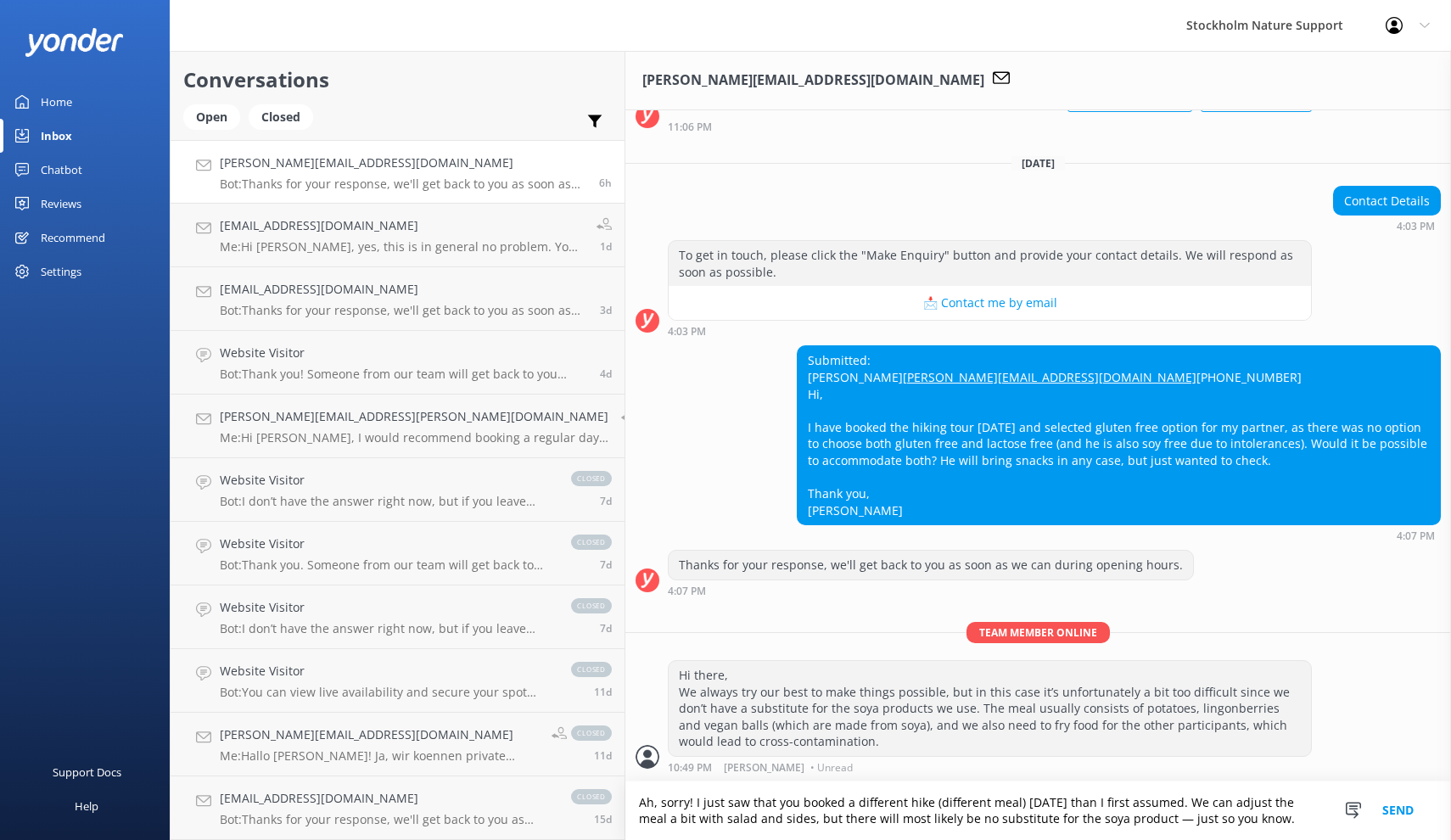
click at [926, 822] on textarea "Ah, sorry! I just saw that you booked a different hike (different meal) [DATE] …" at bounding box center [1038, 810] width 826 height 58
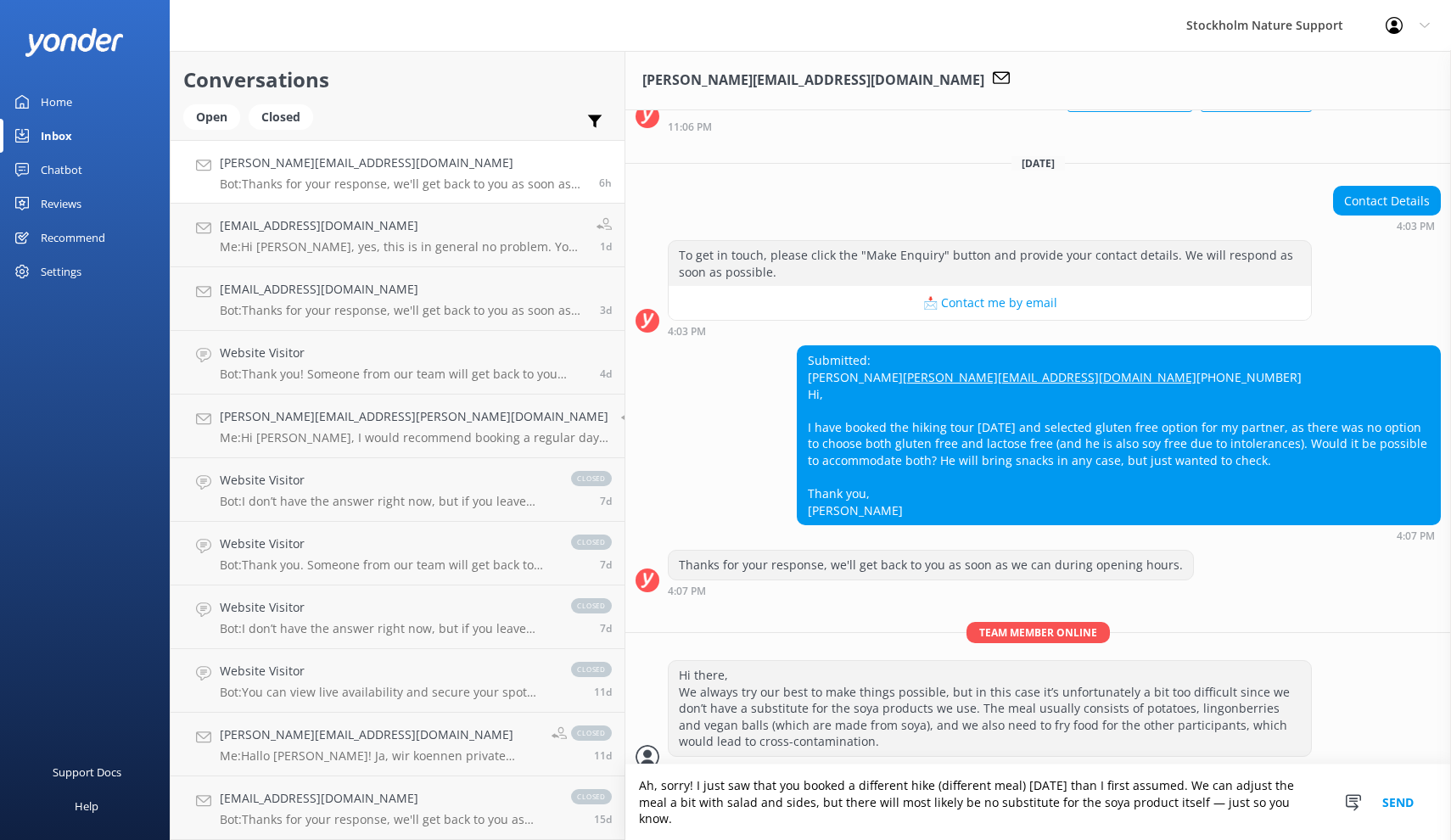
drag, startPoint x: 975, startPoint y: 820, endPoint x: 1242, endPoint y: 839, distance: 267.7
click at [1242, 839] on textarea "Ah, sorry! I just saw that you booked a different hike (different meal) [DATE] …" at bounding box center [1038, 802] width 826 height 75
type textarea "Ah, sorry! I just saw that you booked a different hike (different meal) [DATE] …"
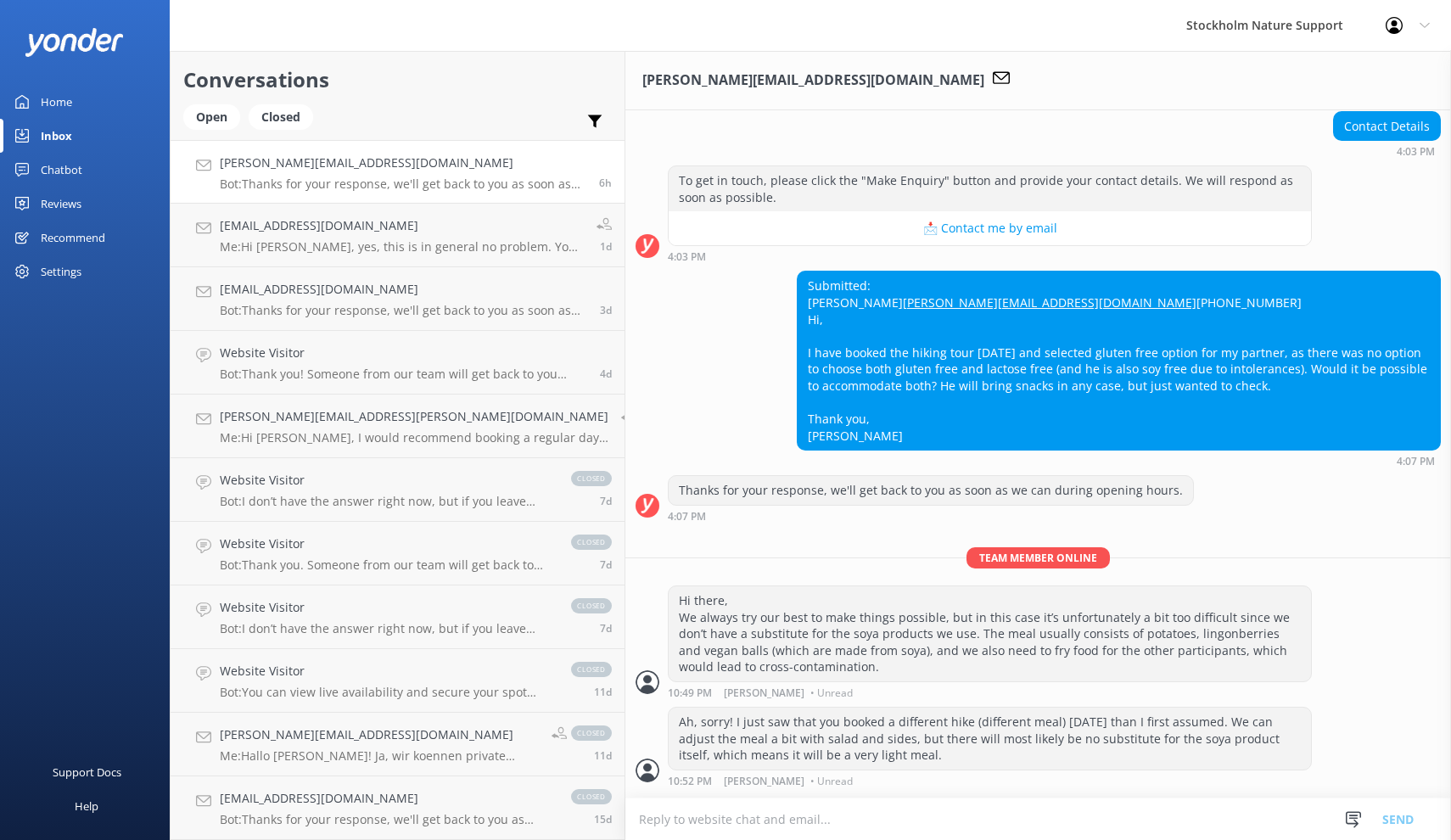
scroll to position [251, 0]
